Goal: Information Seeking & Learning: Learn about a topic

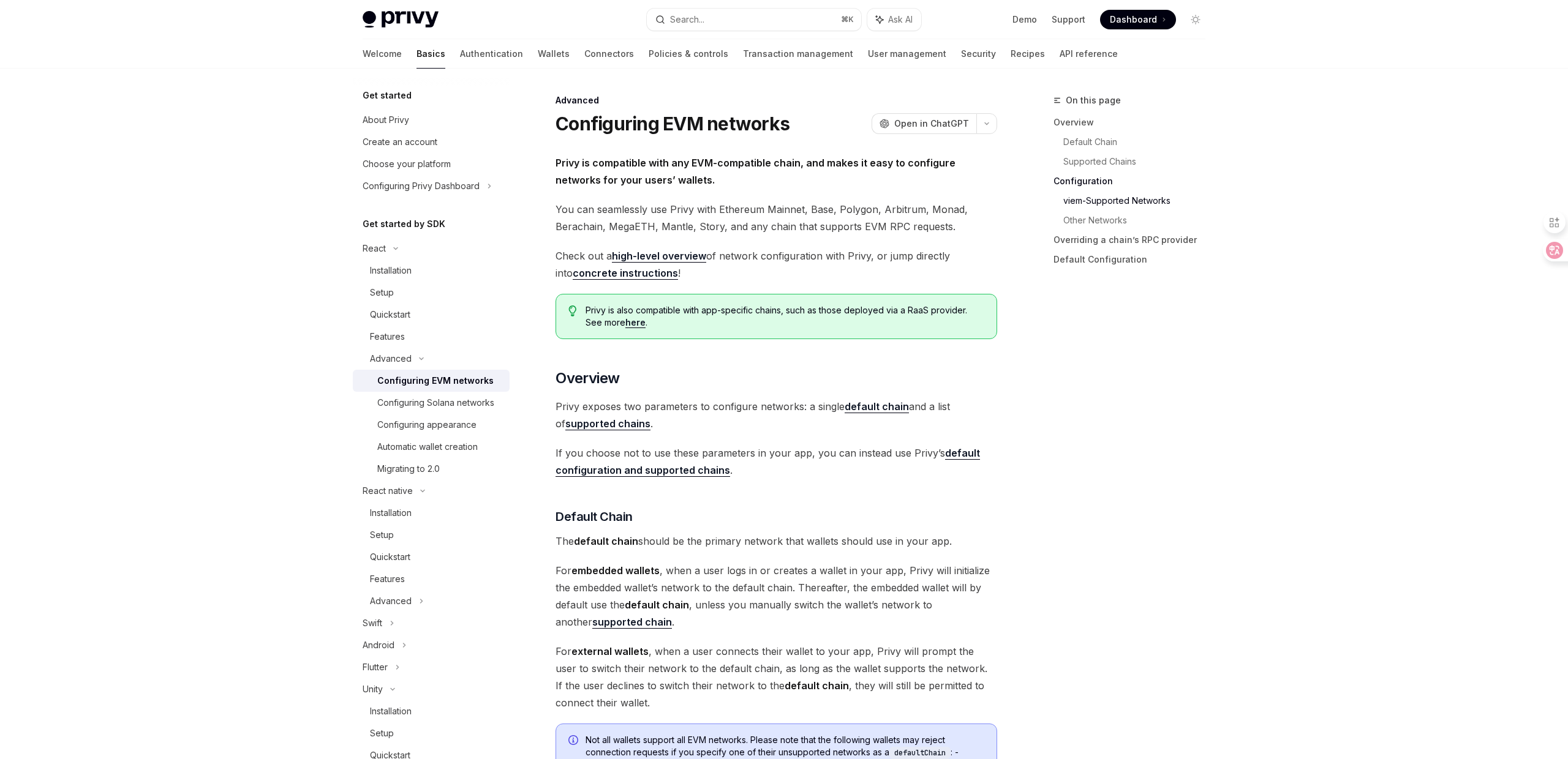
scroll to position [1586, 0]
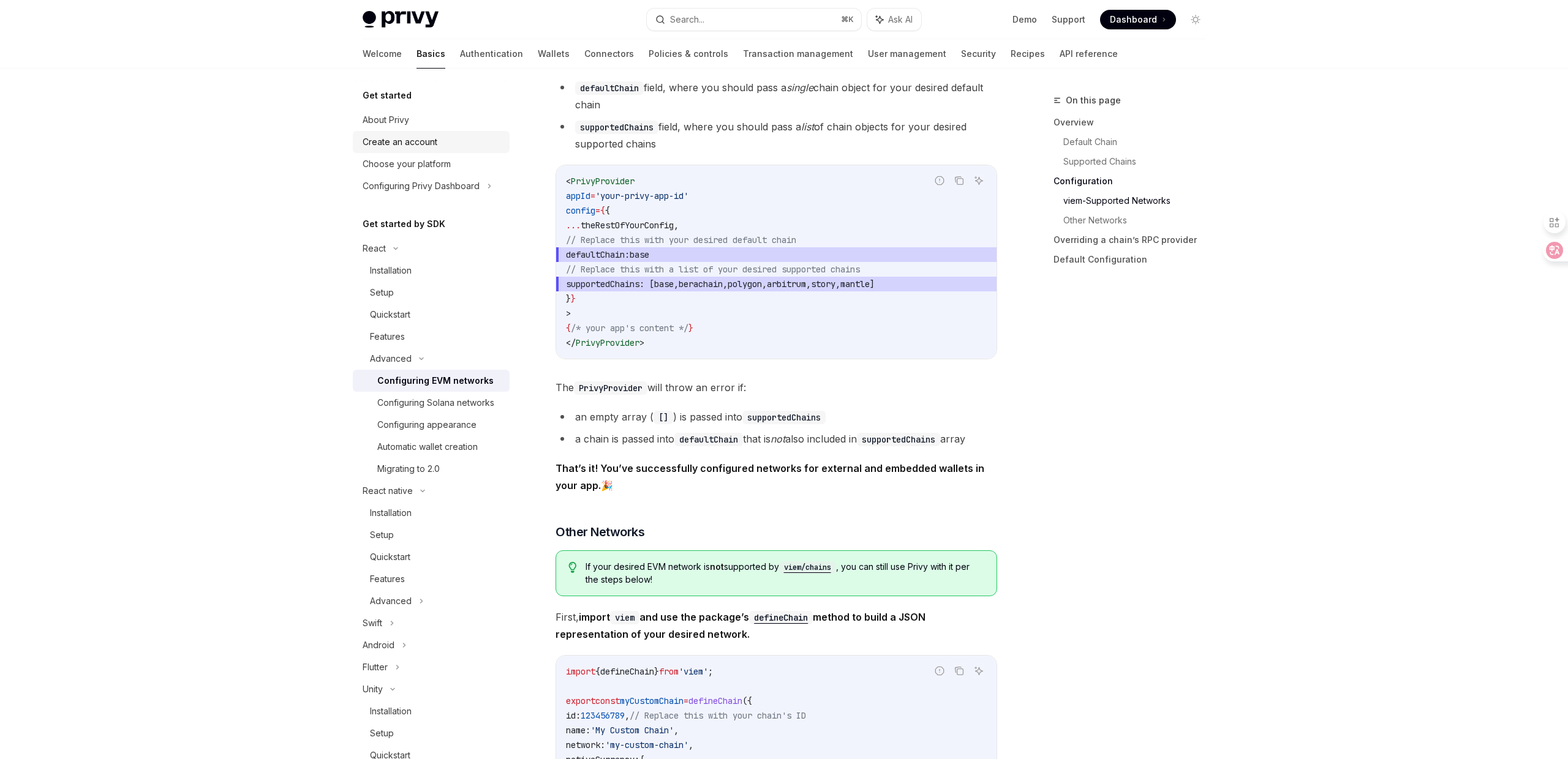
click at [437, 145] on div "Create an account" at bounding box center [433, 142] width 139 height 15
type textarea "*"
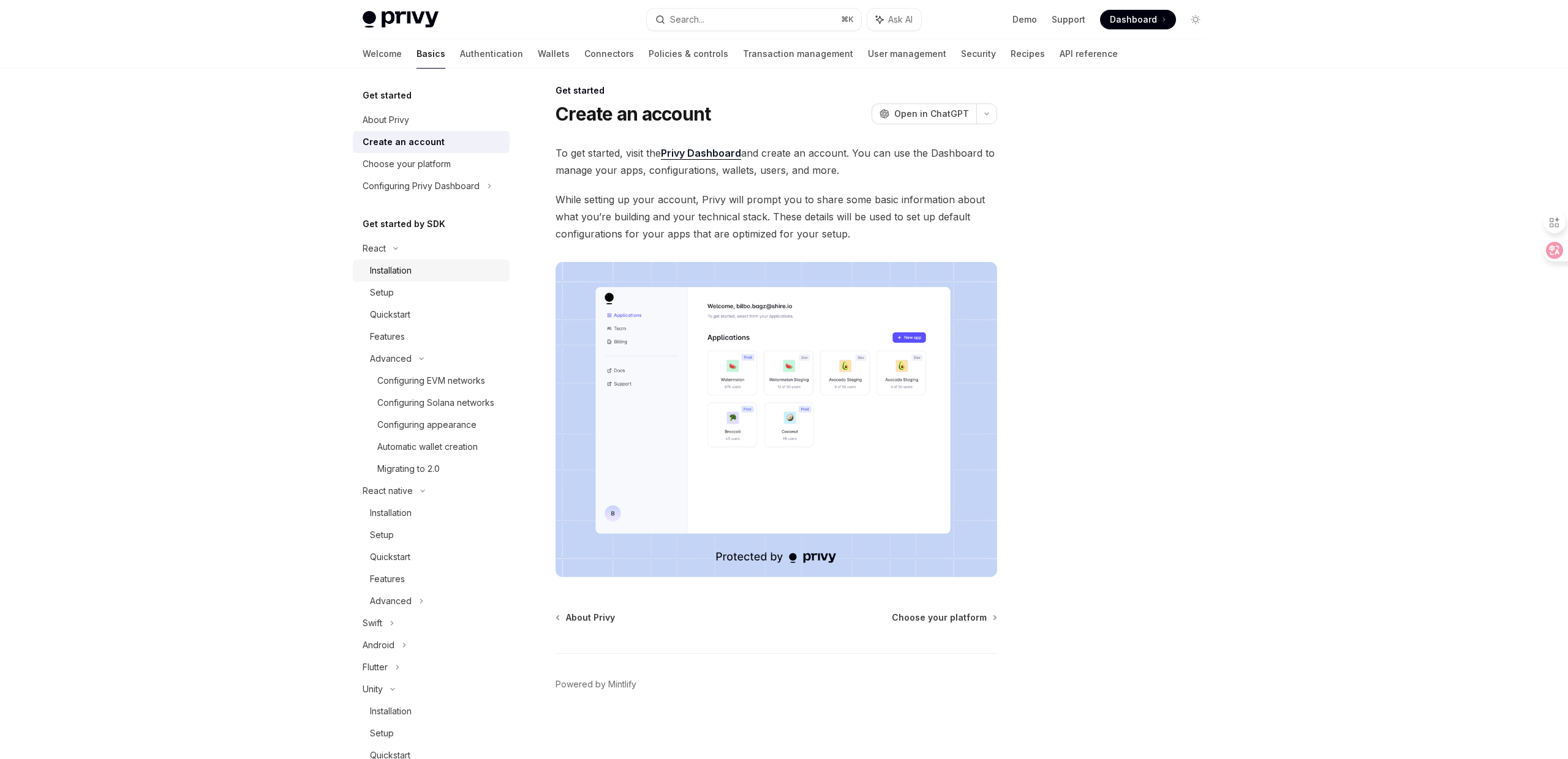
click at [446, 265] on div "Installation" at bounding box center [436, 271] width 132 height 15
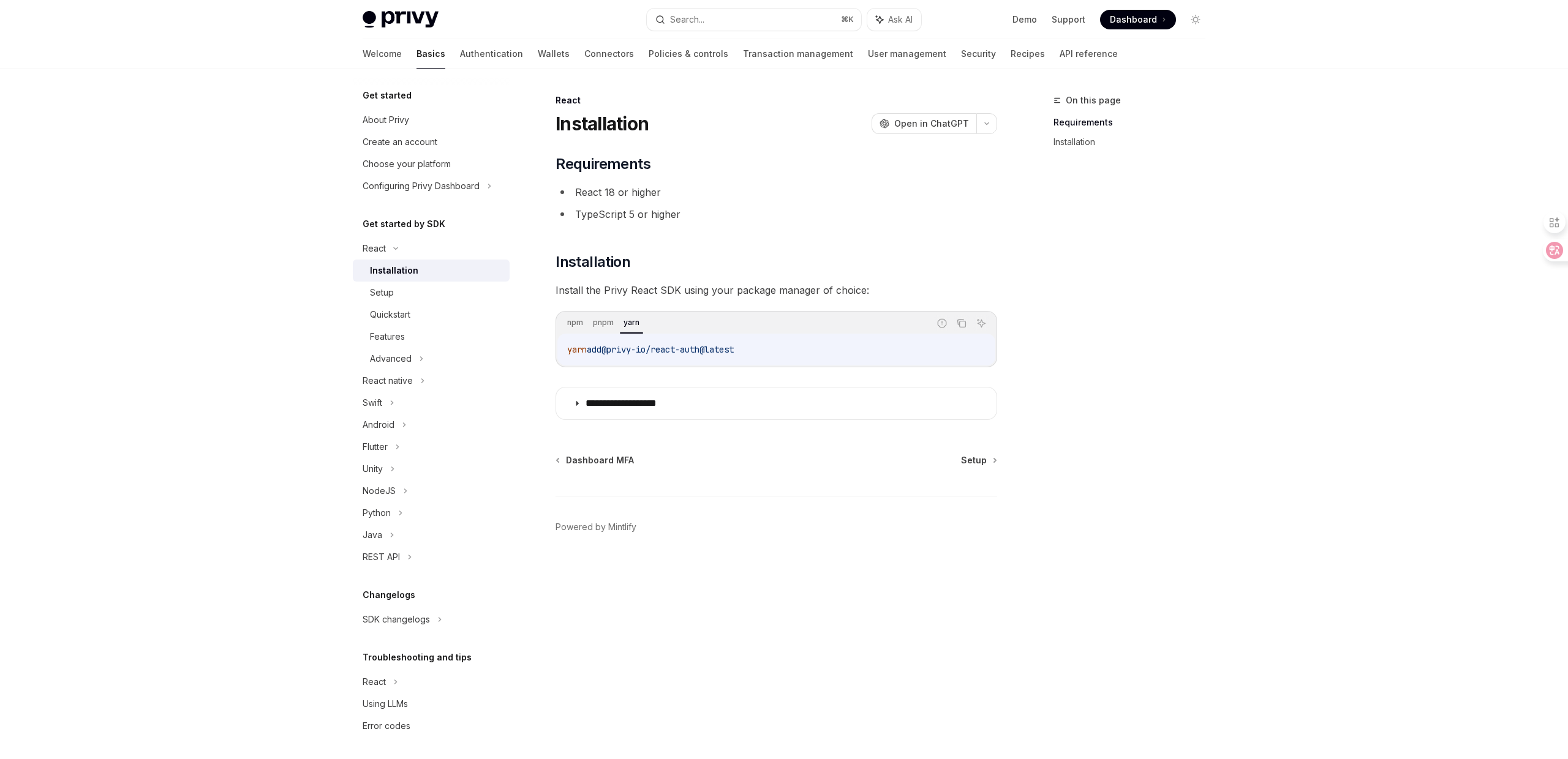
click at [400, 241] on div "React" at bounding box center [431, 248] width 157 height 22
click at [412, 271] on div "React native" at bounding box center [388, 271] width 50 height 15
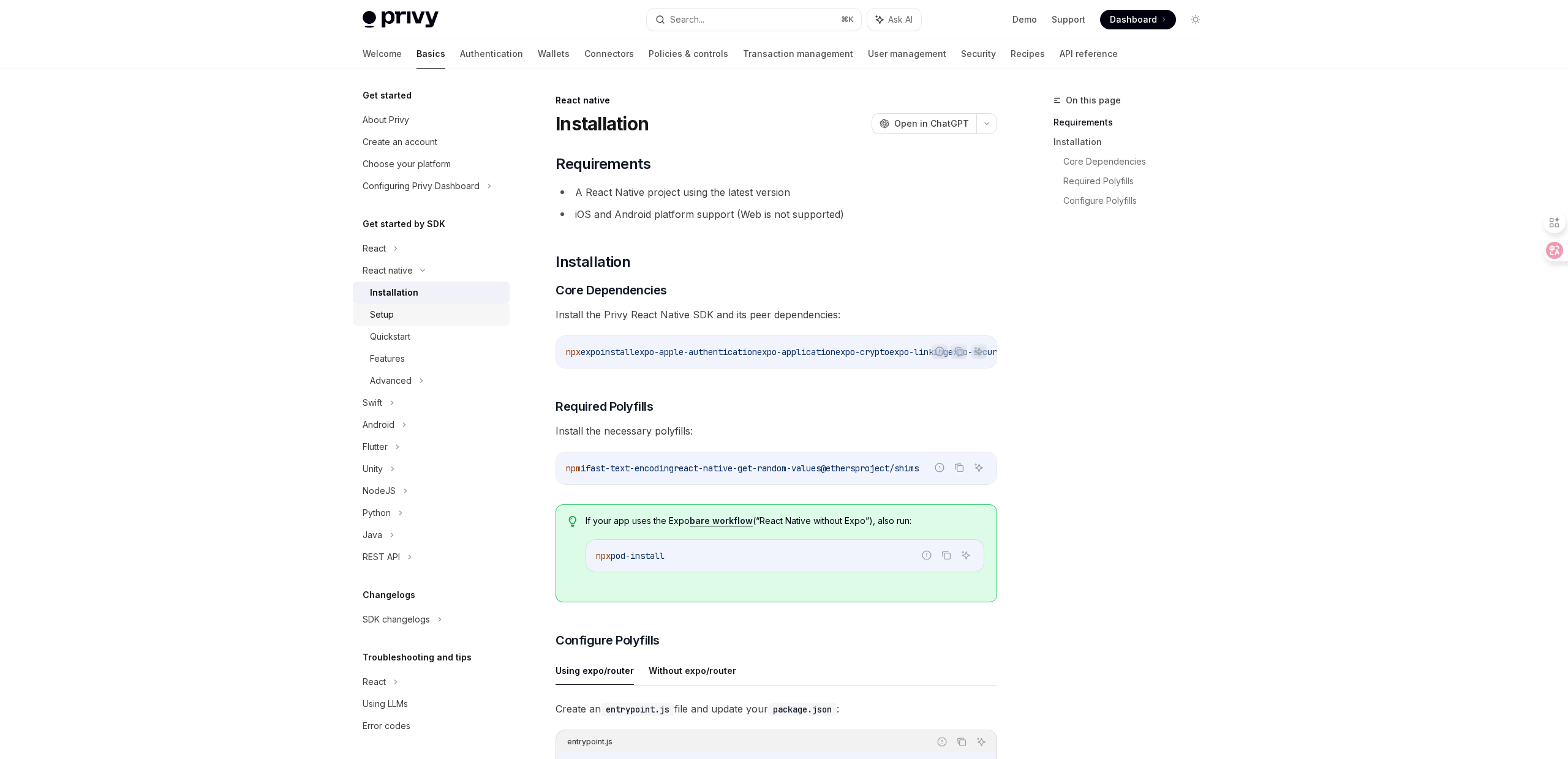
click at [466, 324] on link "Setup" at bounding box center [431, 314] width 157 height 22
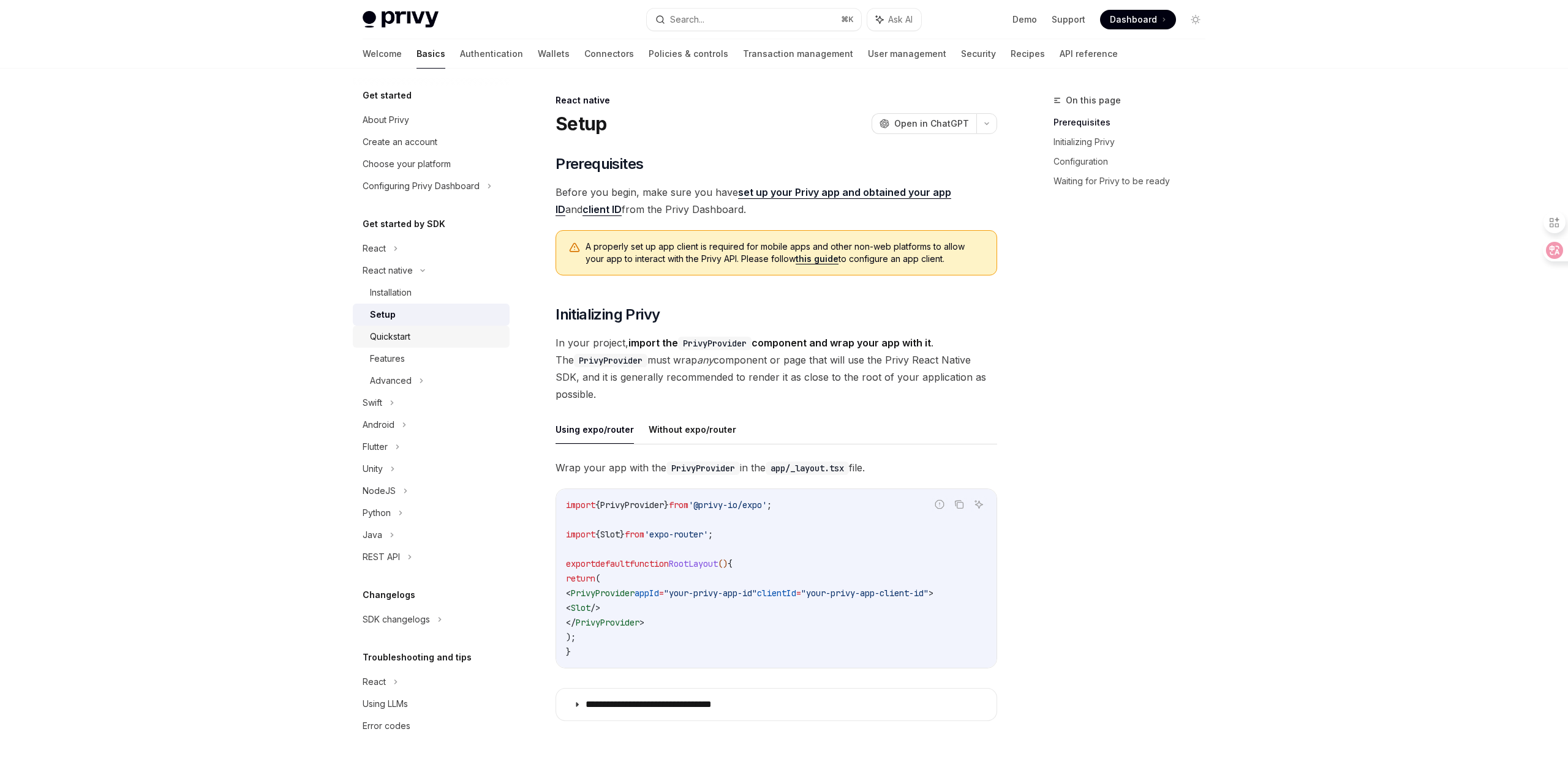
click at [435, 342] on div "Quickstart" at bounding box center [436, 337] width 132 height 15
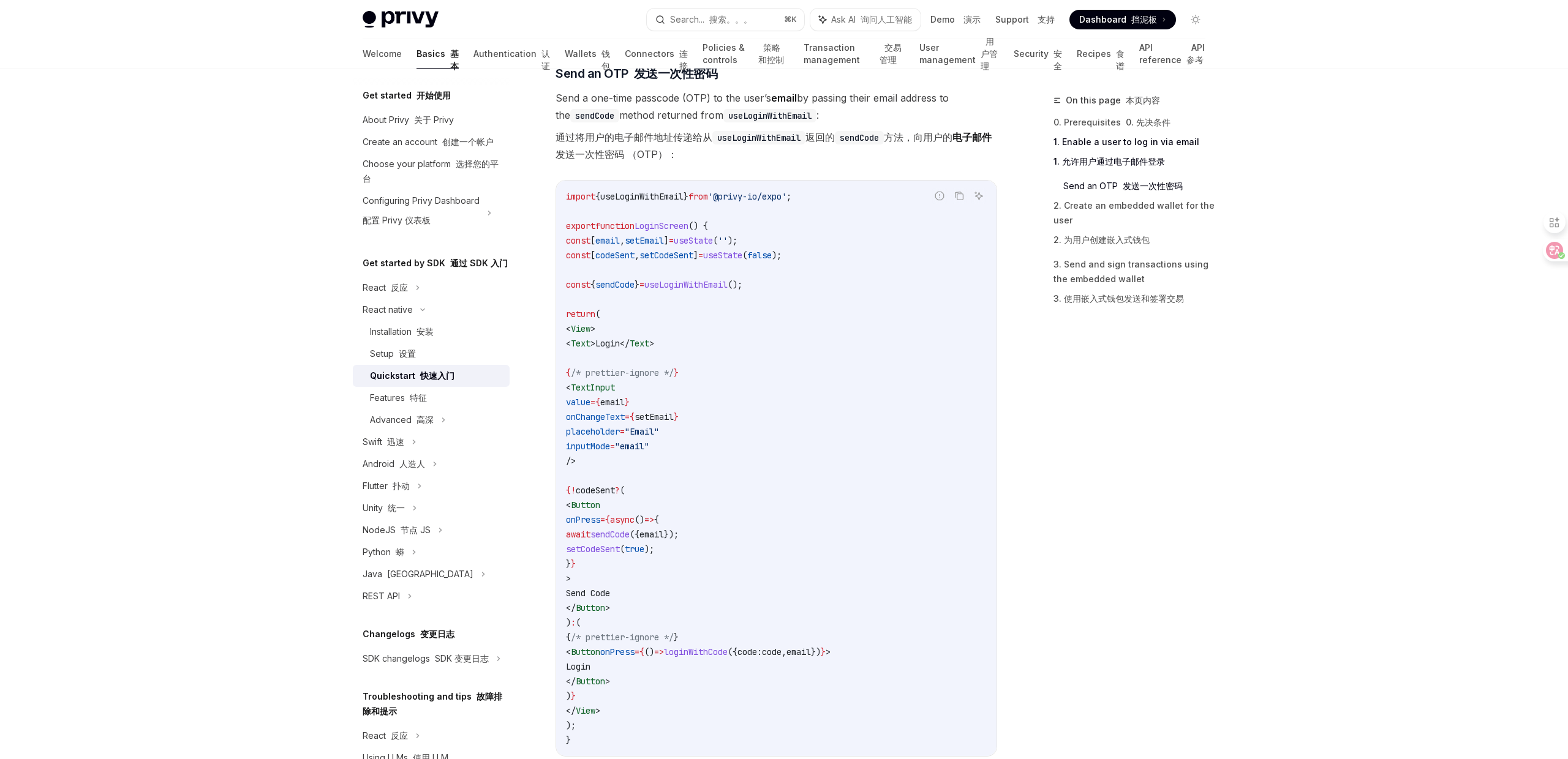
scroll to position [729, 0]
click at [474, 388] on link "Features 特征" at bounding box center [431, 398] width 157 height 22
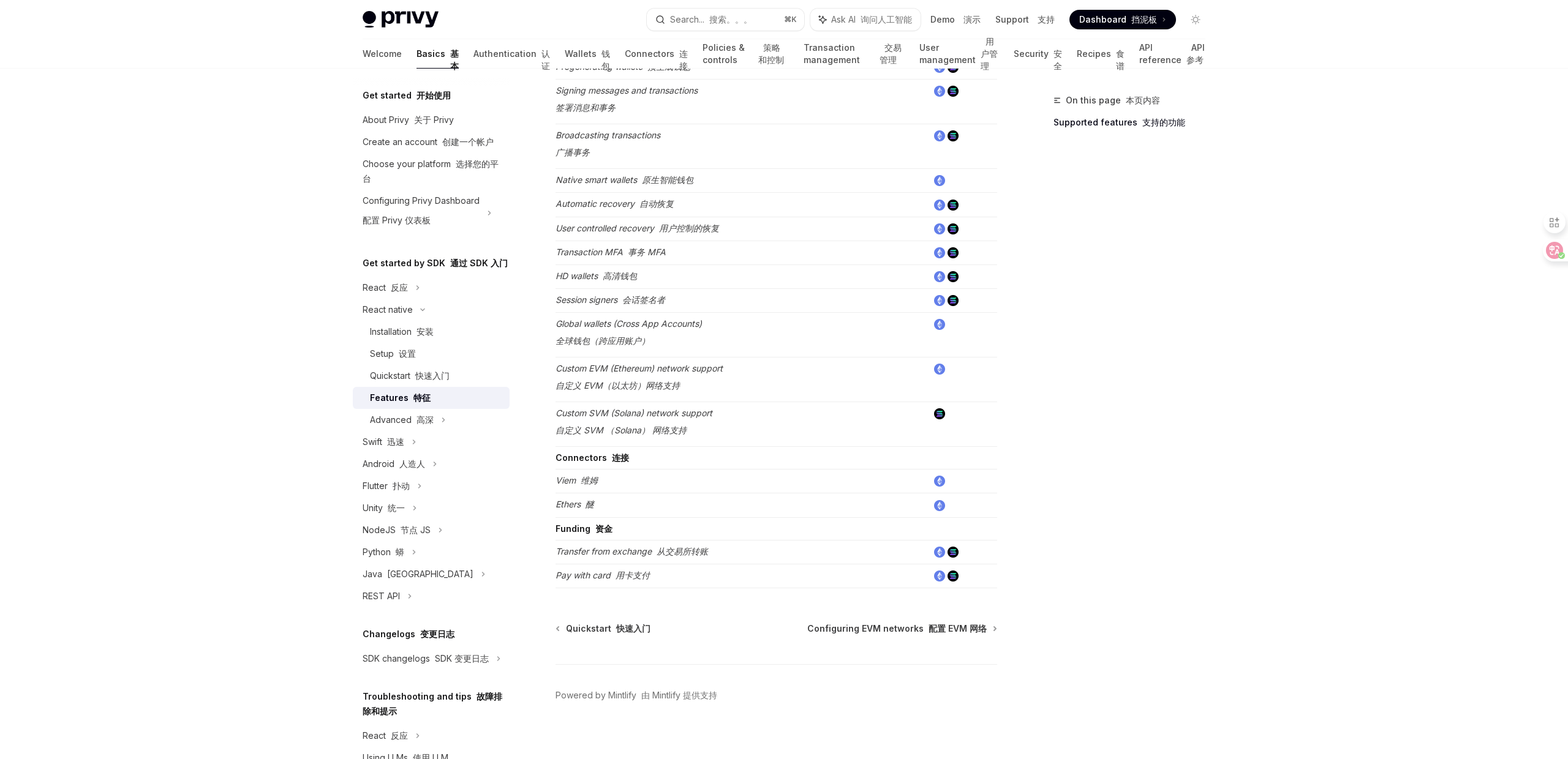
scroll to position [593, 0]
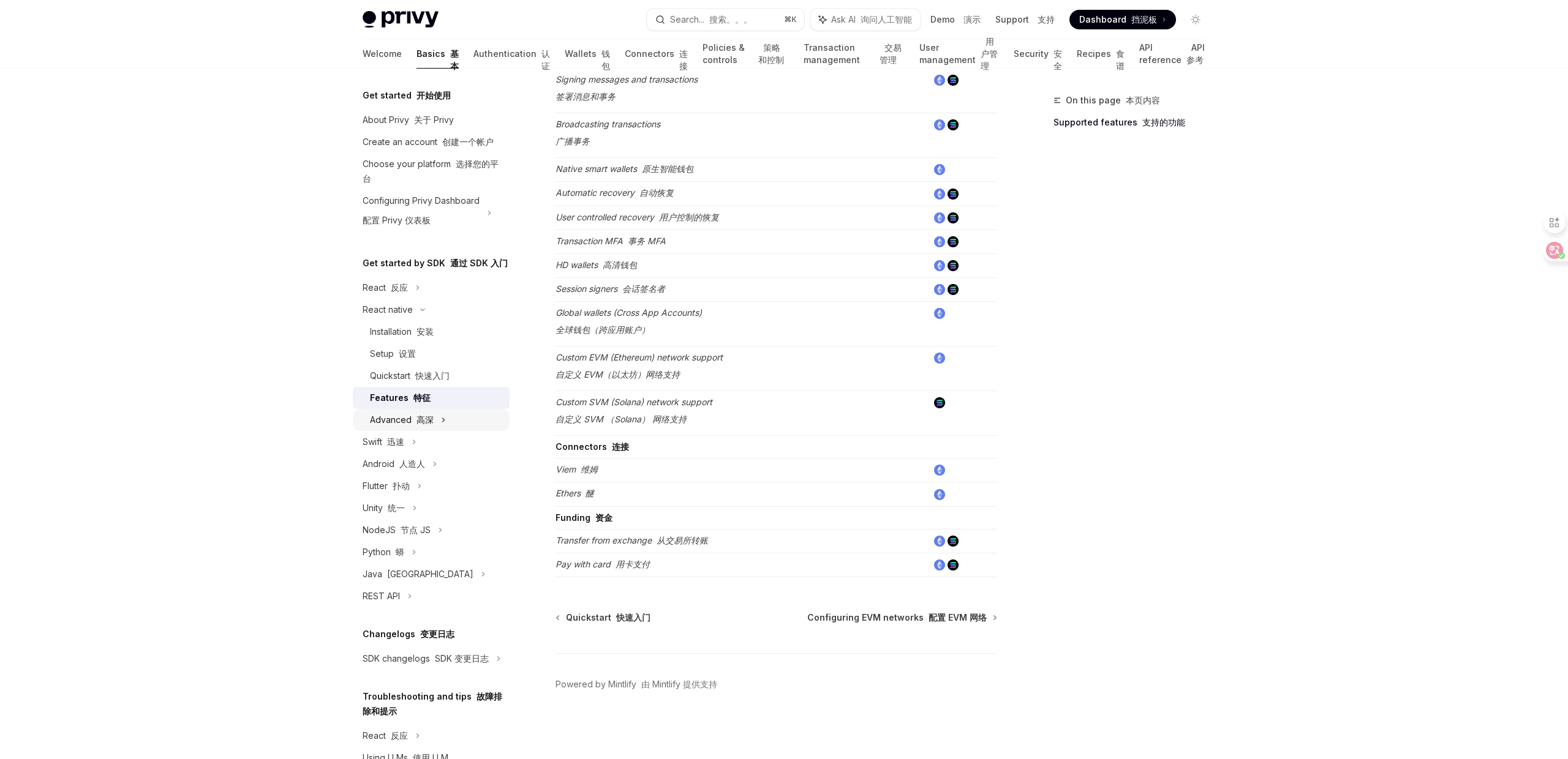
click at [419, 418] on font "高深" at bounding box center [425, 420] width 17 height 11
type textarea "*"
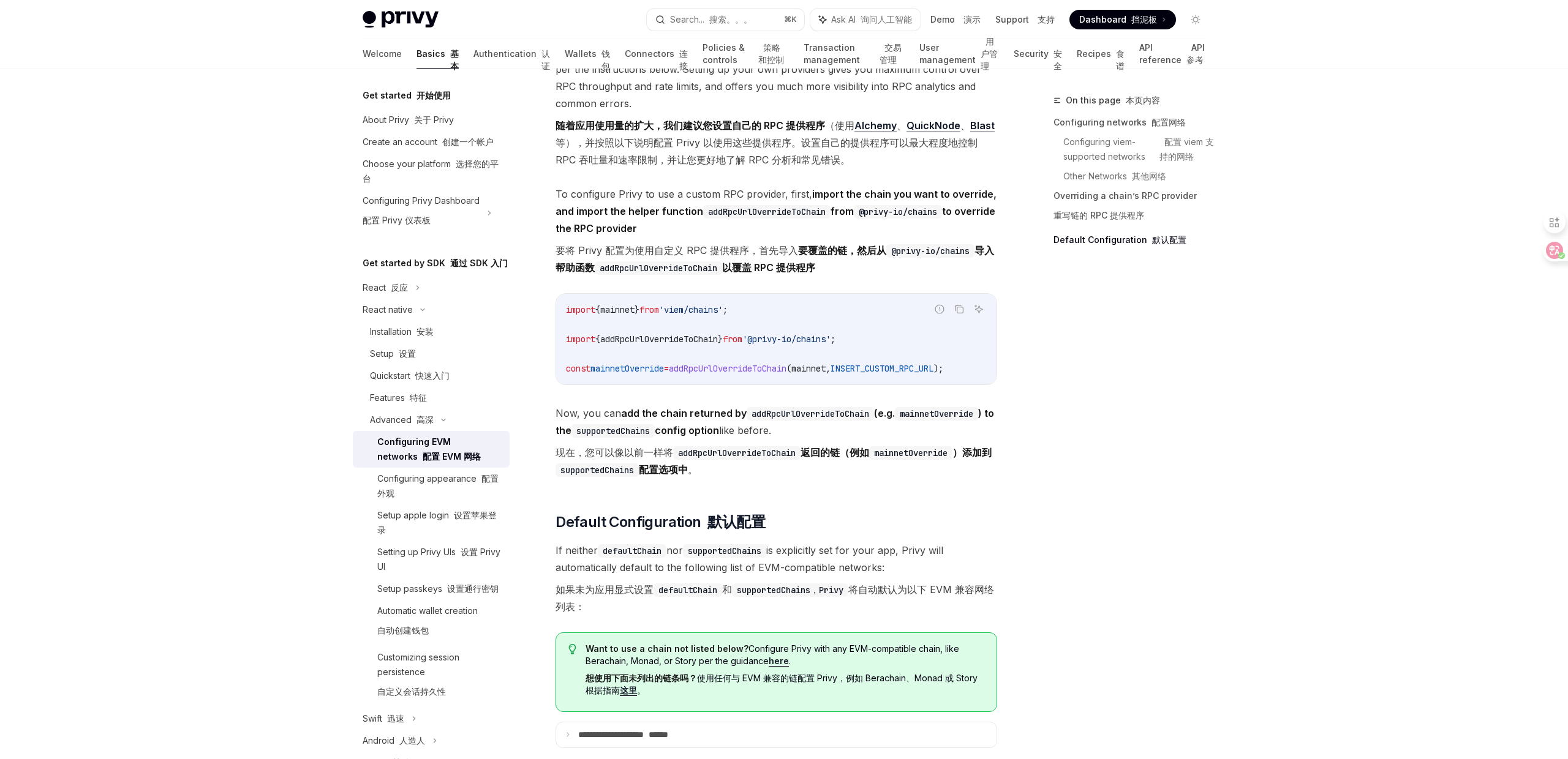
scroll to position [2147, 0]
